Goal: Transaction & Acquisition: Purchase product/service

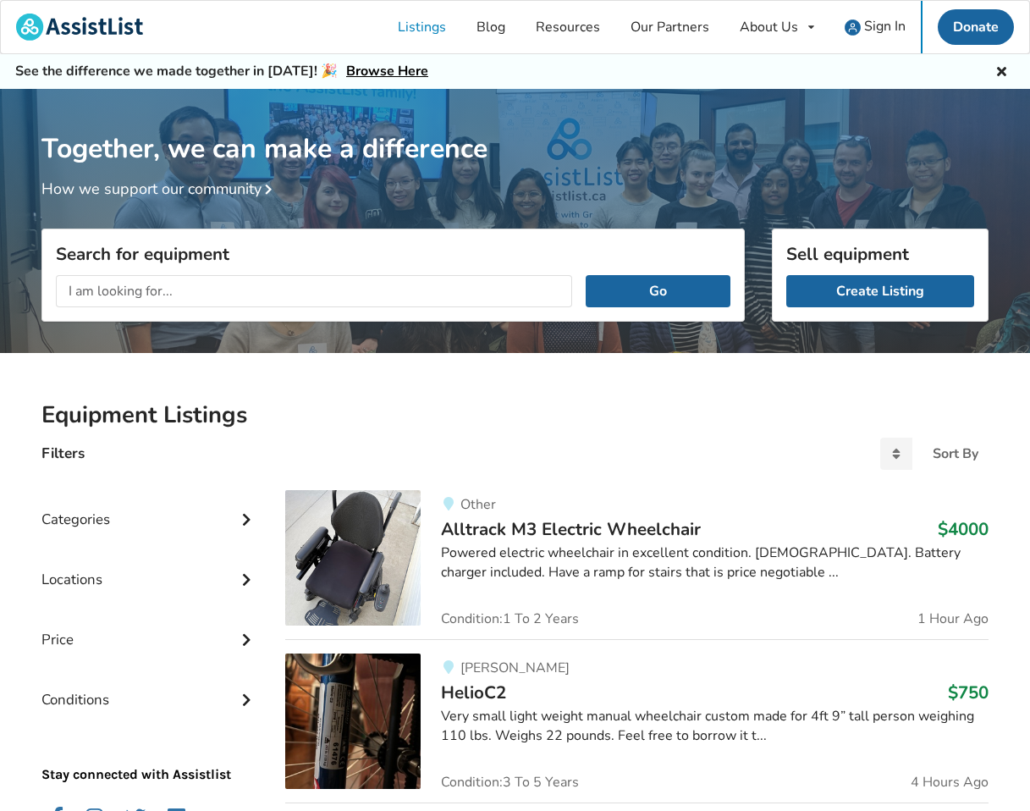
click at [450, 313] on div "Go" at bounding box center [392, 290] width 701 height 59
click at [453, 294] on input "text" at bounding box center [314, 291] width 516 height 32
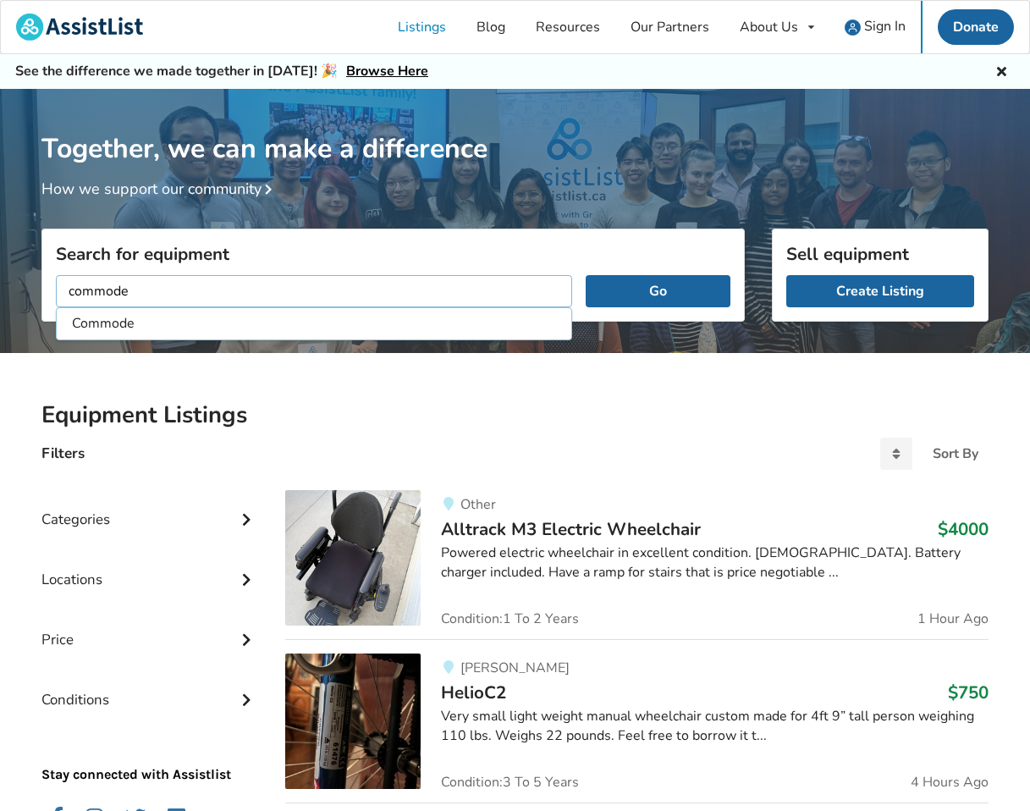
type input "commode"
click at [657, 290] on button "Go" at bounding box center [657, 291] width 145 height 32
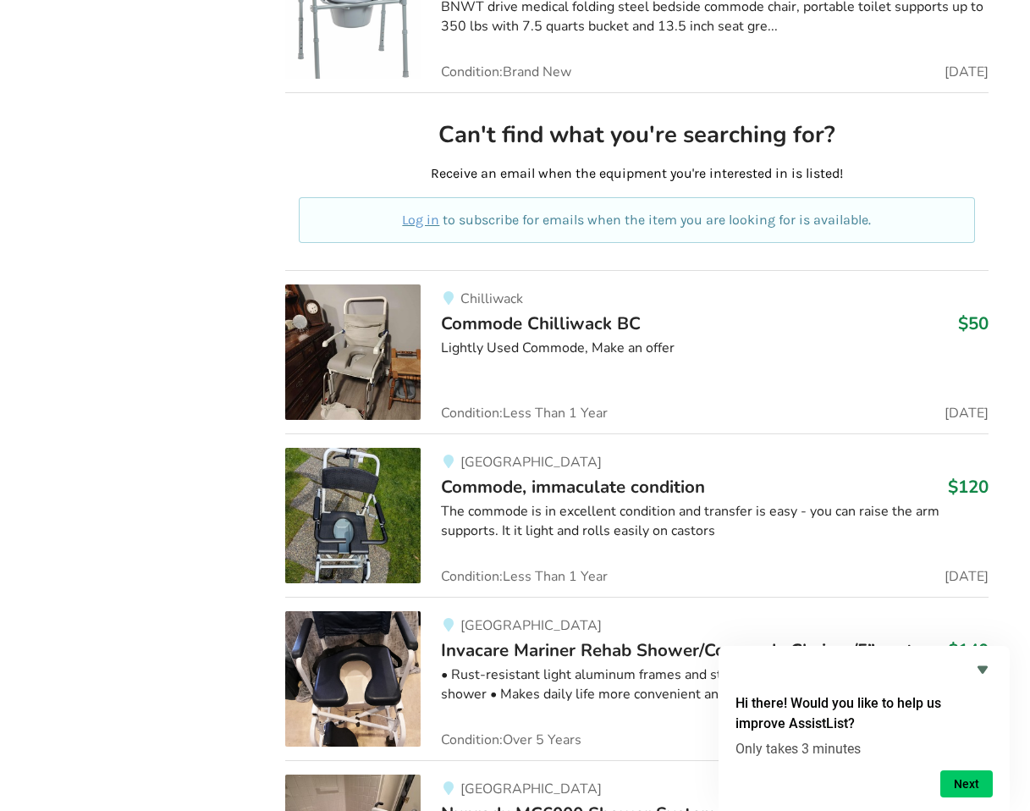
scroll to position [4508, 0]
click at [376, 482] on img at bounding box center [352, 515] width 135 height 135
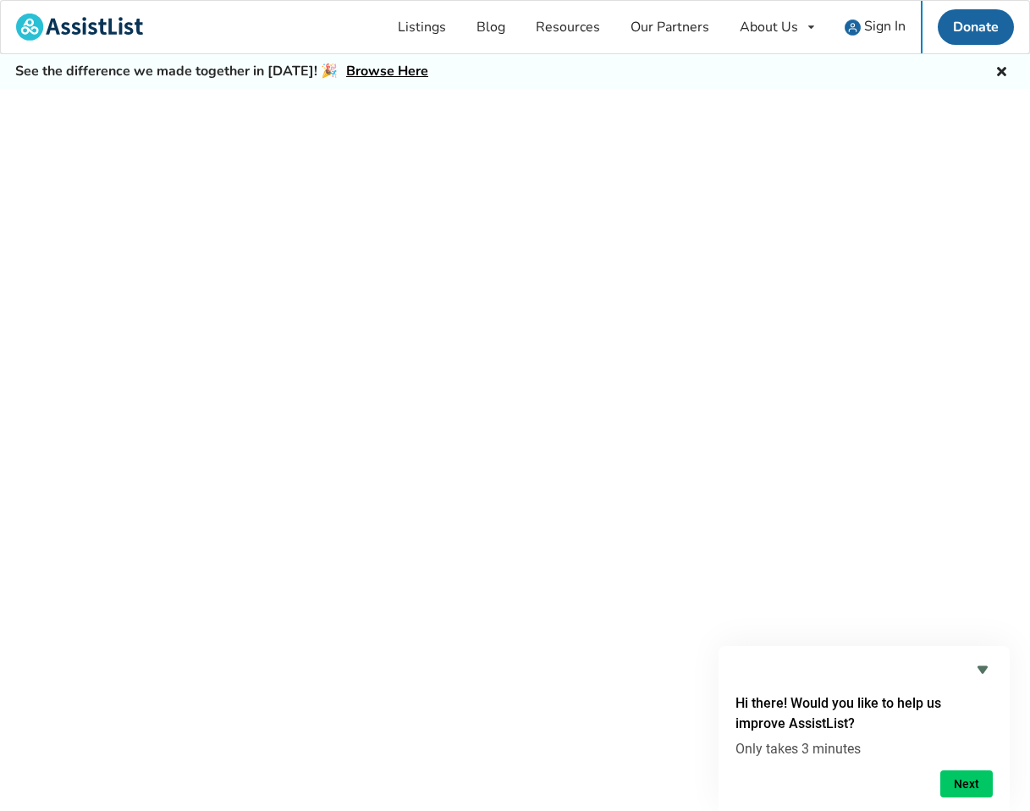
click at [376, 482] on div at bounding box center [515, 469] width 1030 height 760
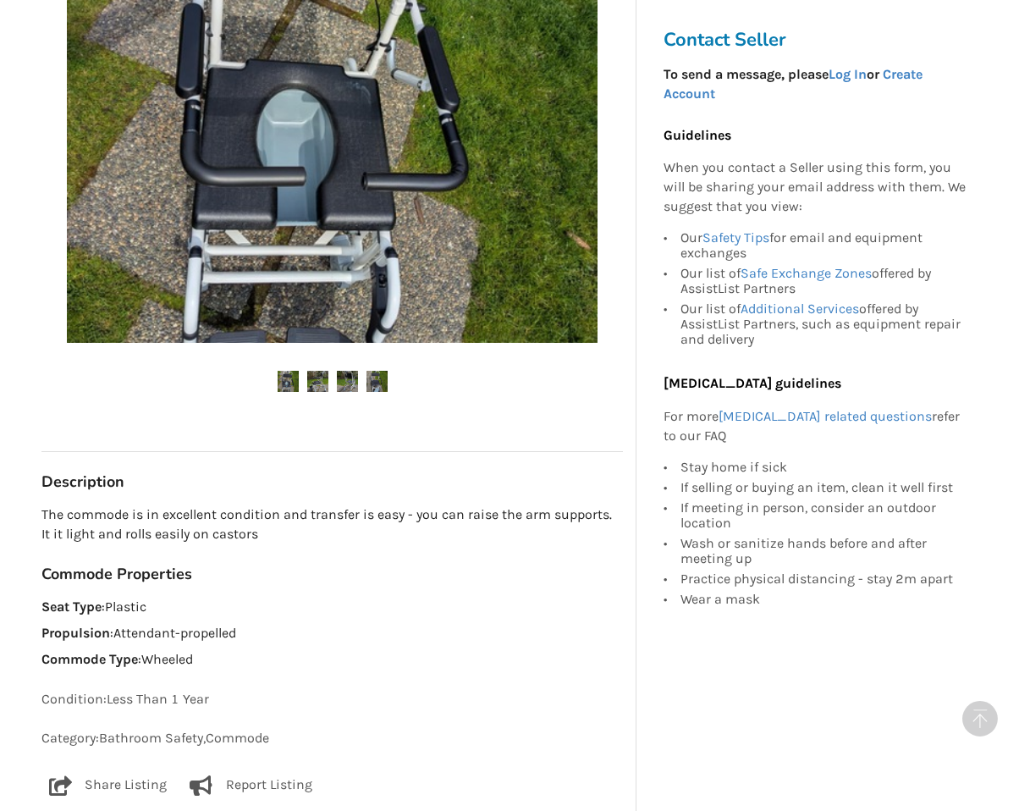
scroll to position [536, 0]
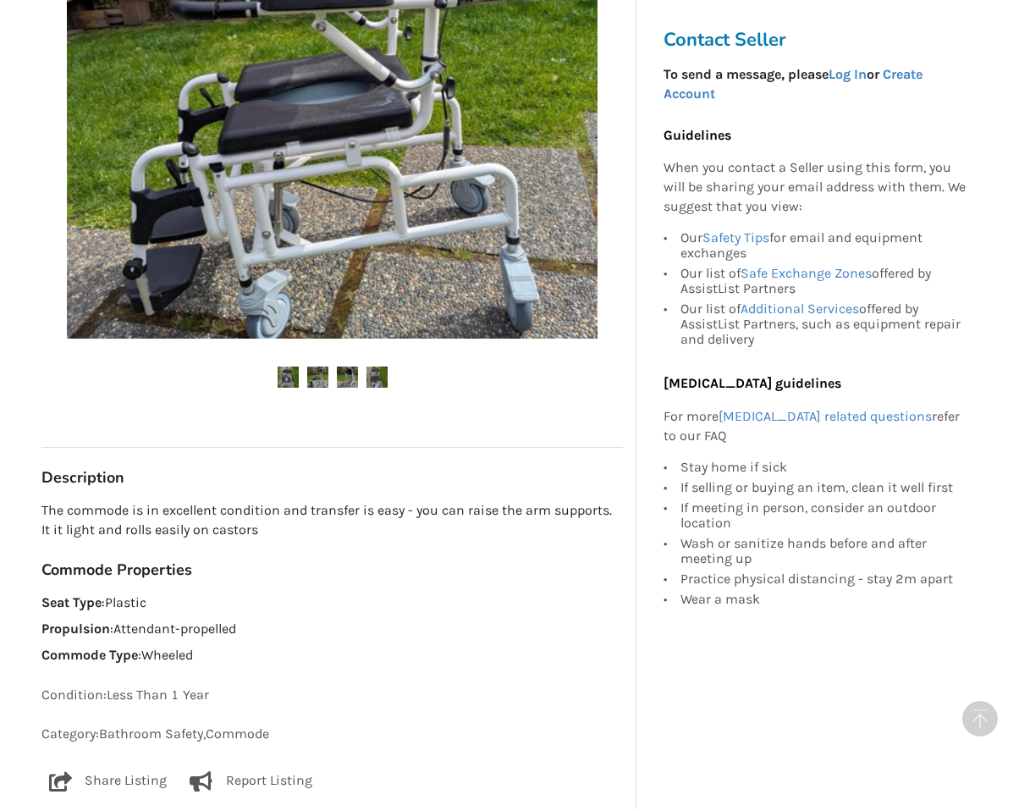
click at [314, 372] on img at bounding box center [317, 376] width 21 height 21
click at [345, 370] on img at bounding box center [347, 376] width 21 height 21
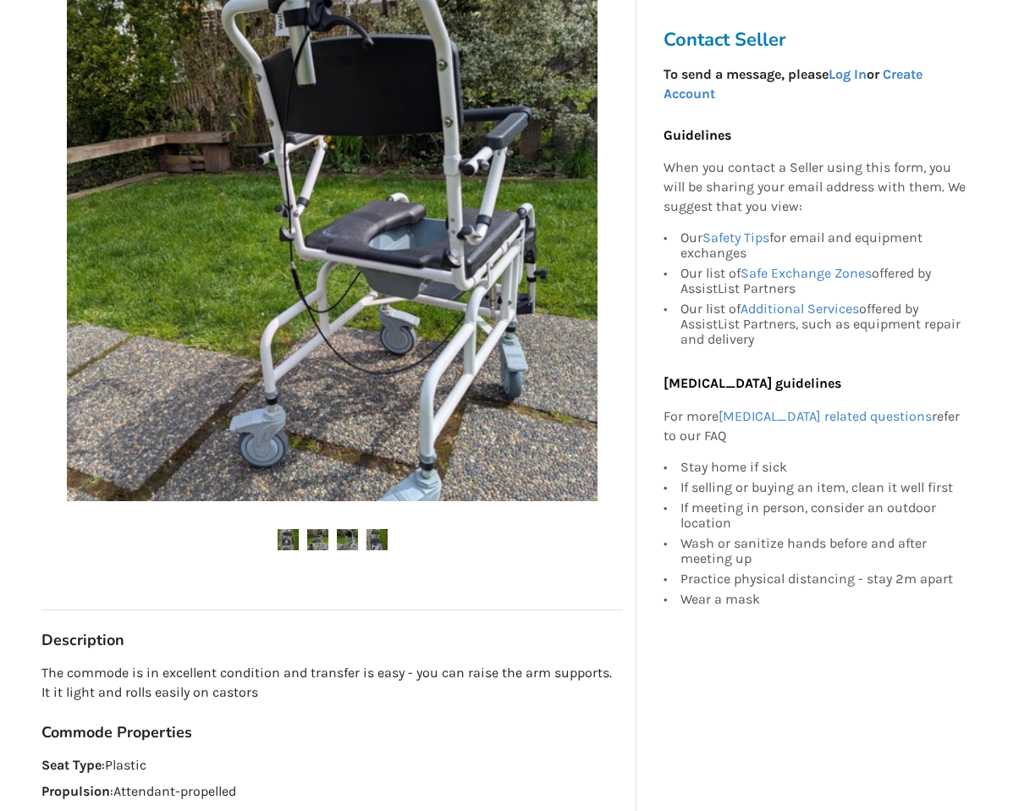
scroll to position [360, 0]
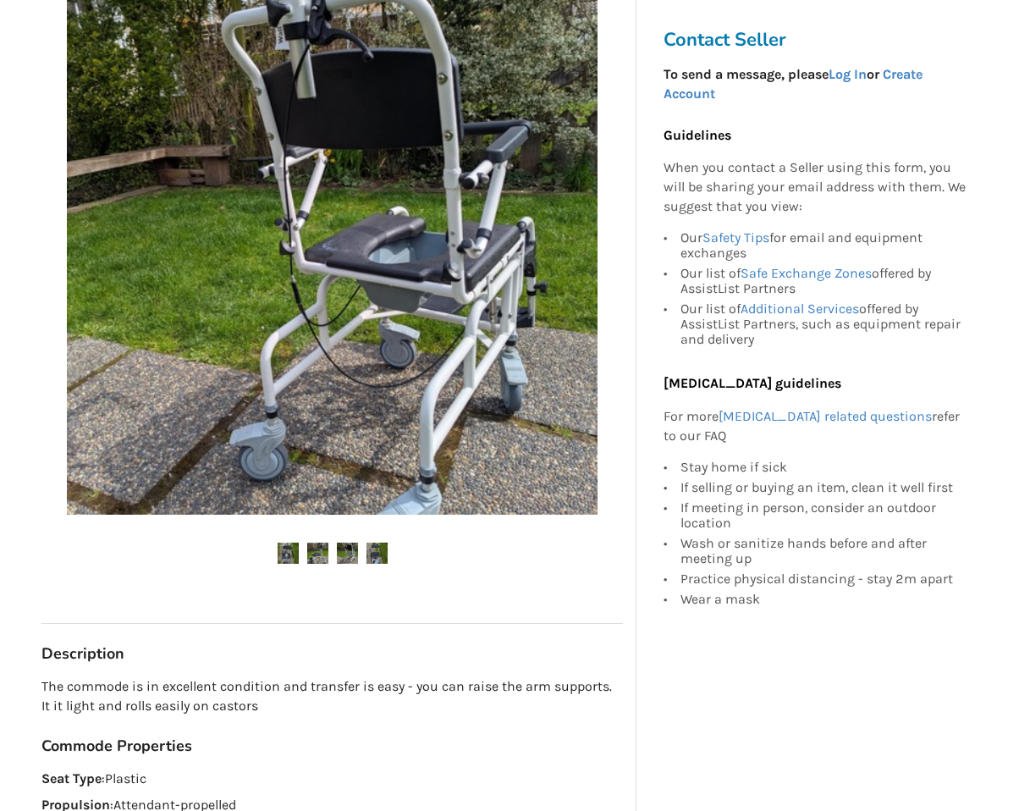
click at [382, 543] on img at bounding box center [376, 552] width 21 height 21
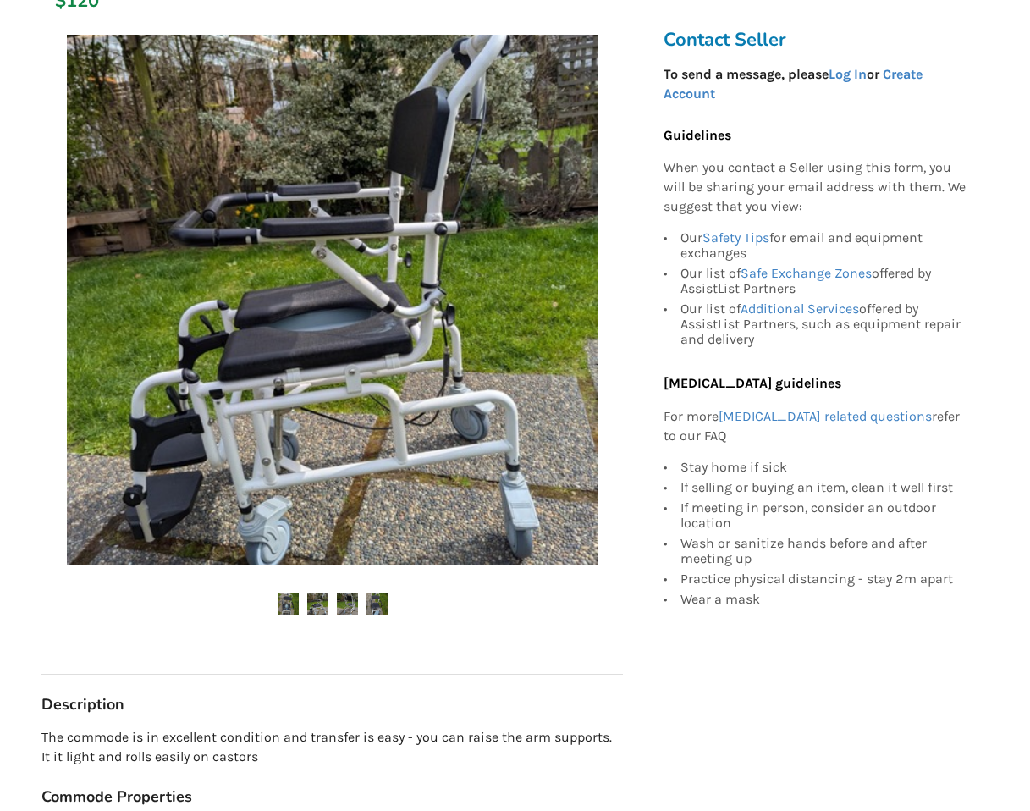
scroll to position [309, 0]
click at [314, 601] on img at bounding box center [317, 603] width 21 height 21
click at [319, 605] on img at bounding box center [317, 603] width 21 height 21
click at [344, 599] on img at bounding box center [347, 603] width 21 height 21
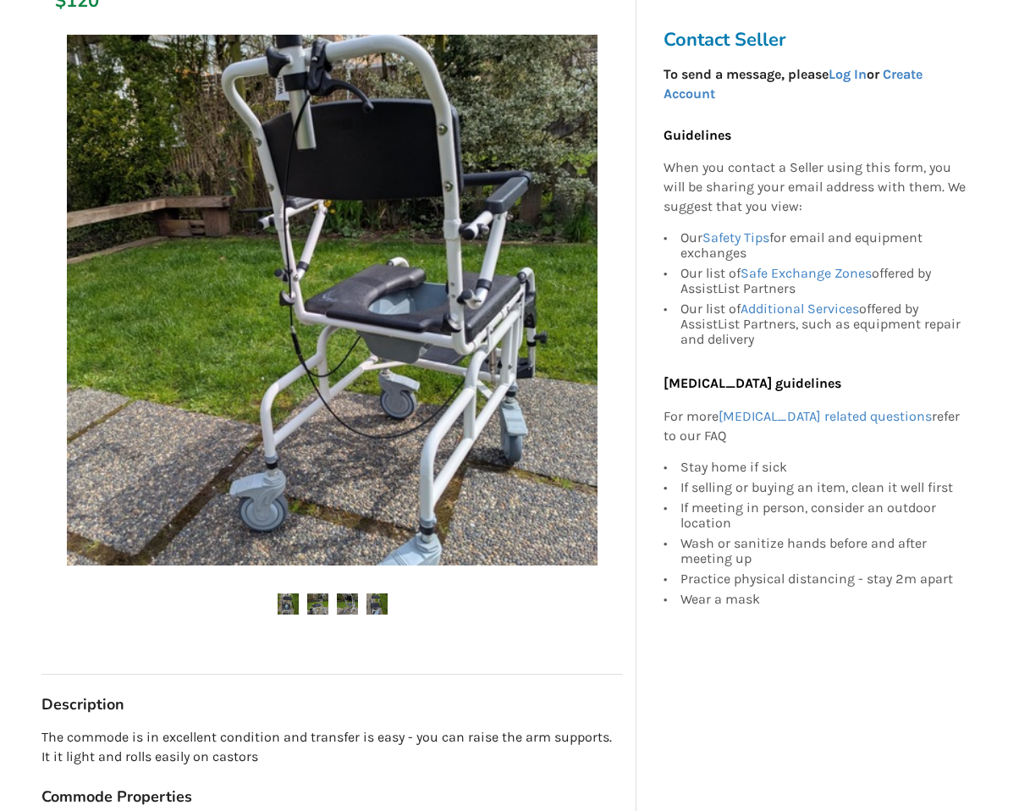
click at [371, 605] on img at bounding box center [376, 603] width 21 height 21
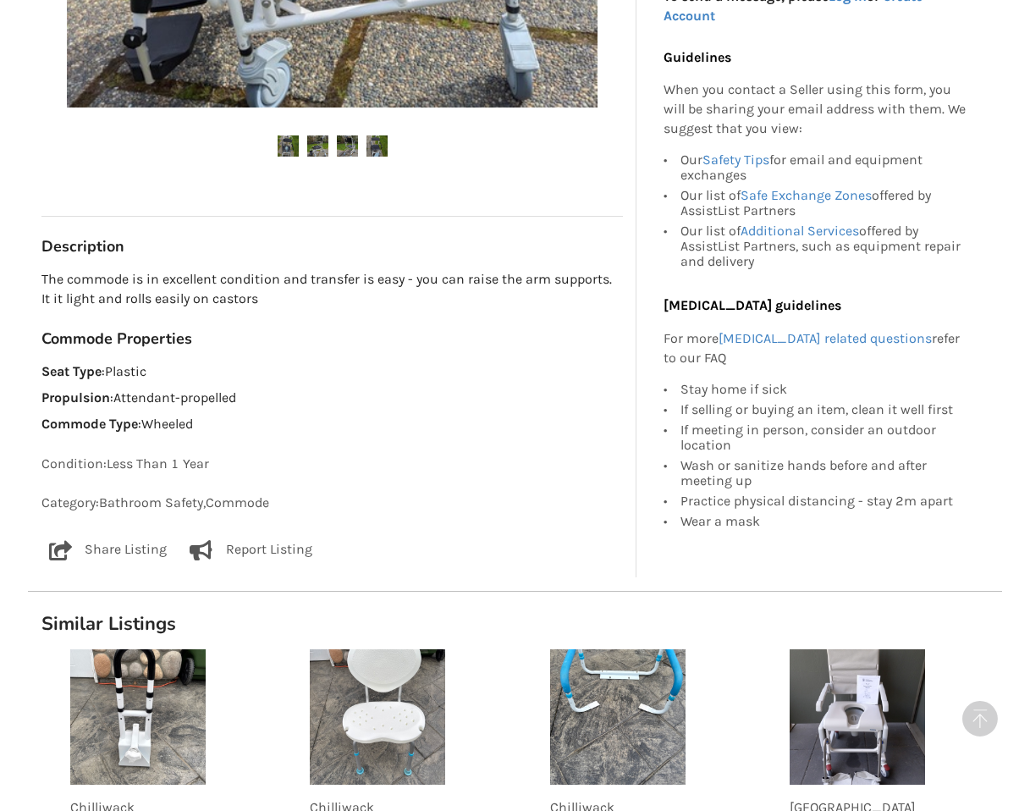
scroll to position [767, 0]
